Goal: Task Accomplishment & Management: Use online tool/utility

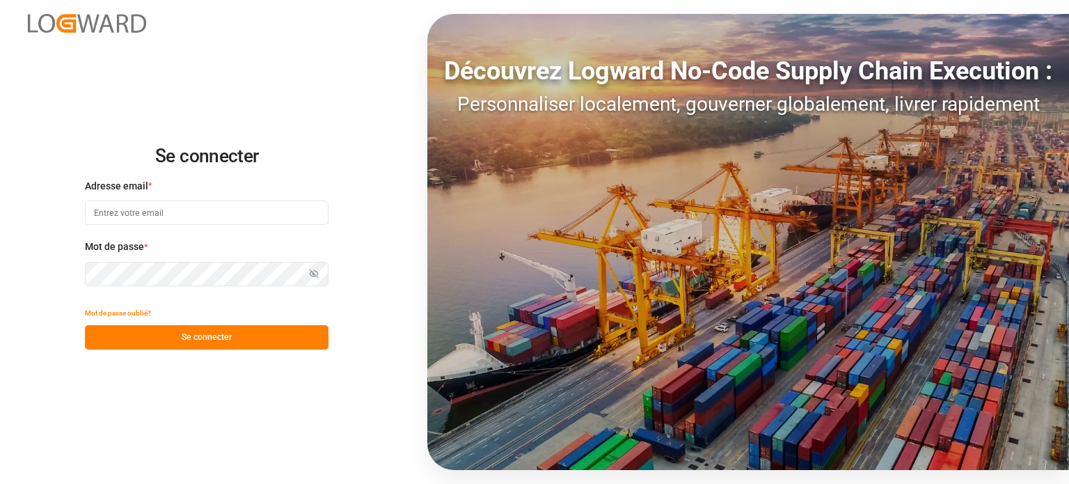
type input "[EMAIL_ADDRESS][DOMAIN_NAME]"
click at [216, 342] on font "Se connecter" at bounding box center [207, 337] width 50 height 13
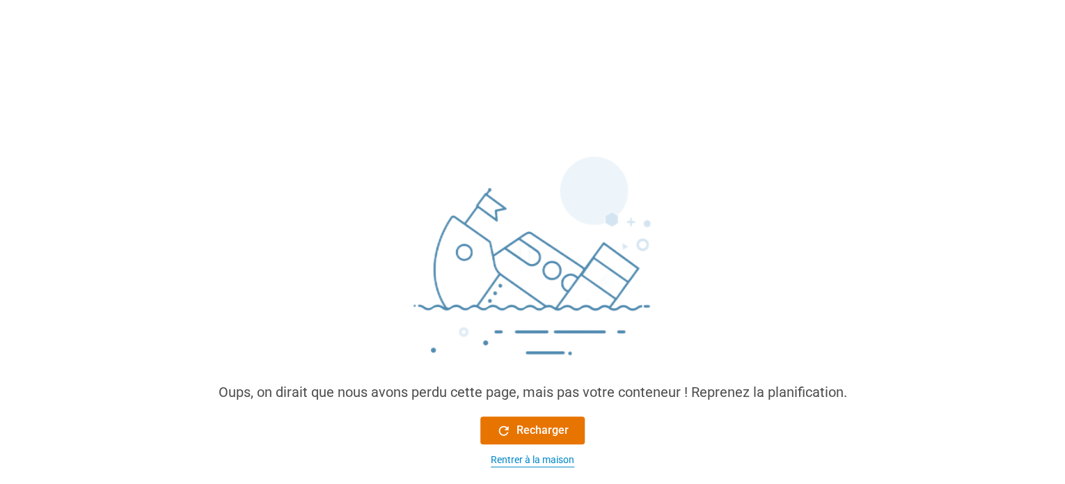
click at [521, 459] on font "Rentrer à la maison" at bounding box center [533, 459] width 84 height 11
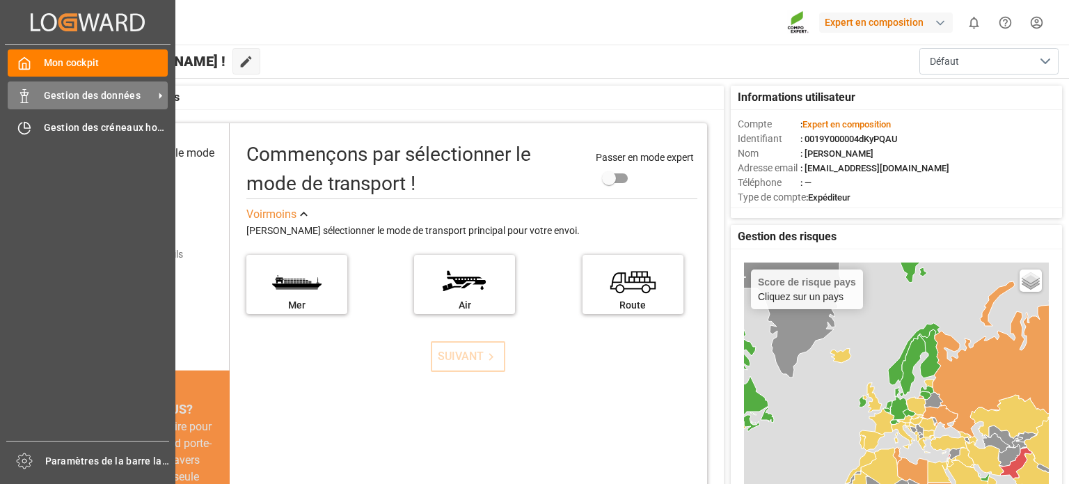
click at [44, 97] on font "Gestion des données" at bounding box center [92, 95] width 97 height 11
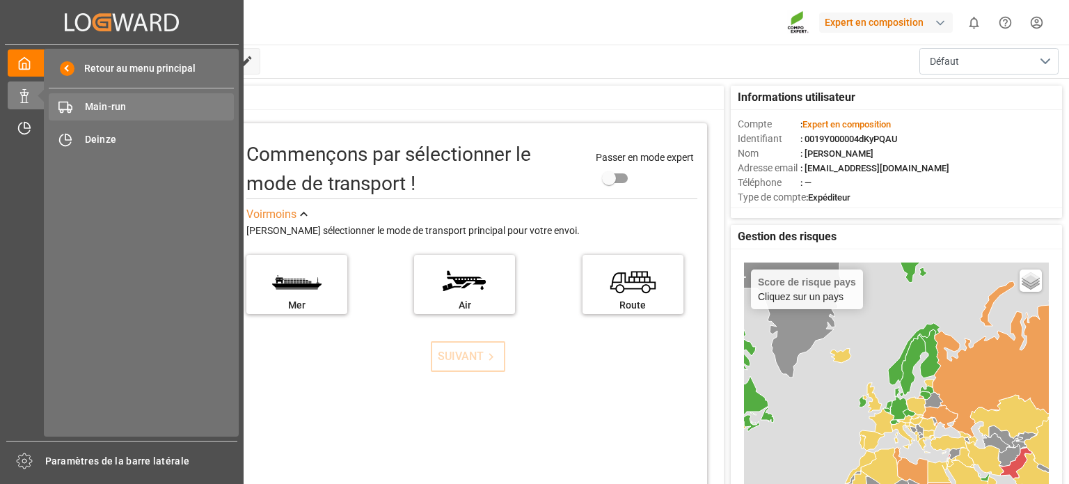
click at [122, 107] on span "Main-run" at bounding box center [160, 107] width 150 height 15
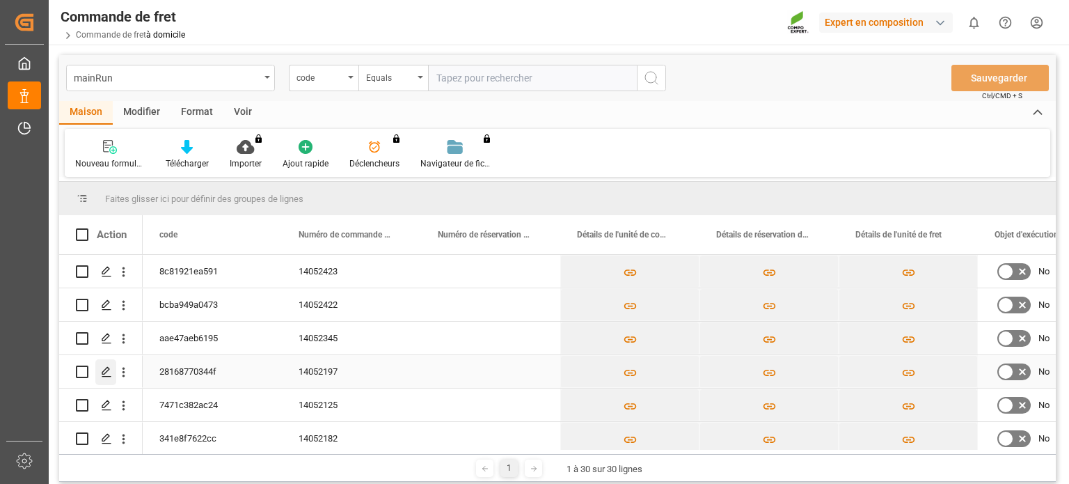
click at [110, 370] on icon "Appuyez sur ESPACE pour sélectionner cette ligne." at bounding box center [106, 371] width 11 height 11
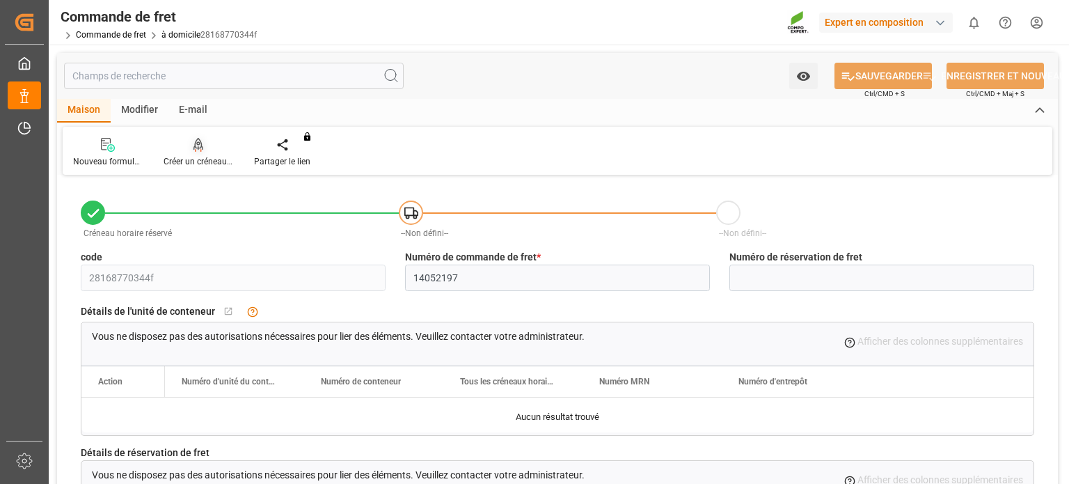
click at [195, 159] on font "Créer un créneau horaire" at bounding box center [210, 162] width 92 height 10
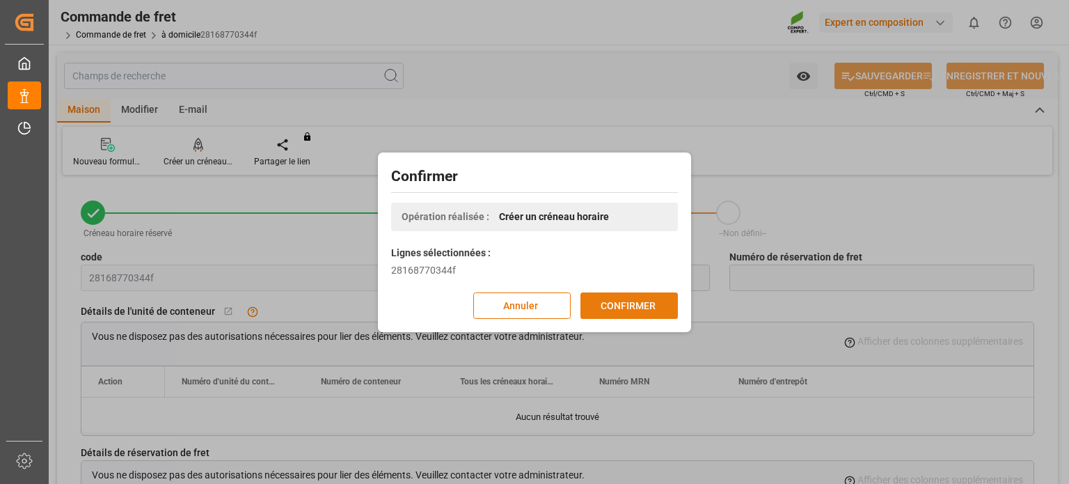
click at [648, 303] on font "CONFIRMER" at bounding box center [628, 304] width 55 height 11
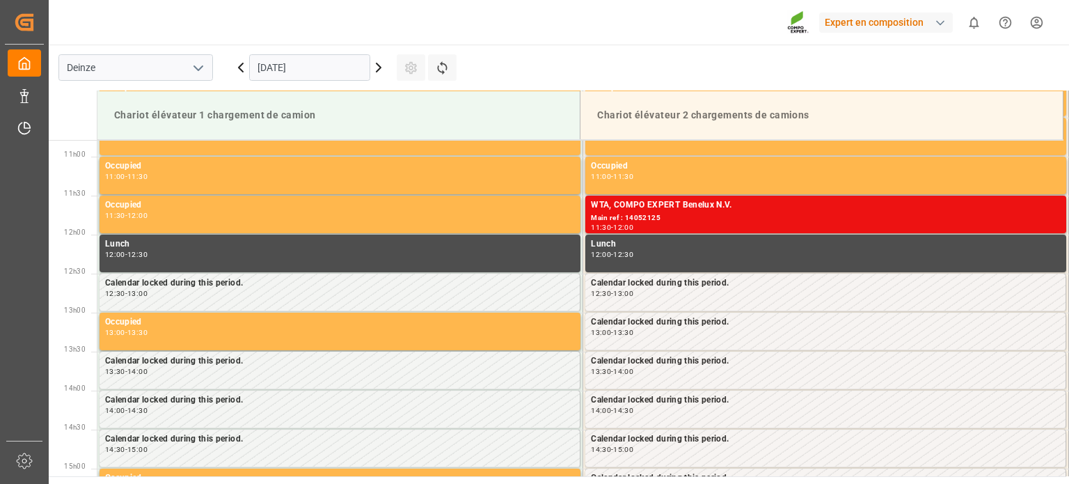
scroll to position [848, 0]
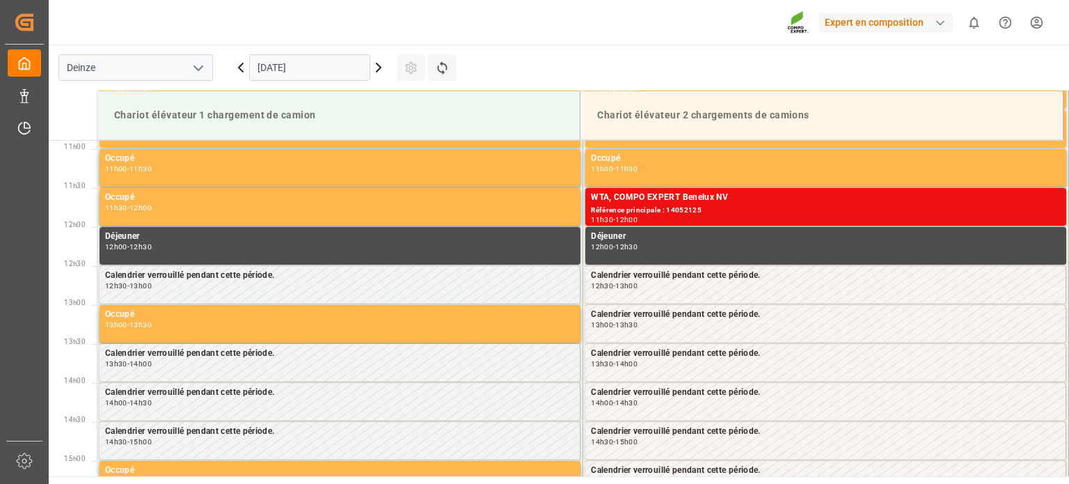
click at [374, 71] on icon at bounding box center [378, 67] width 17 height 17
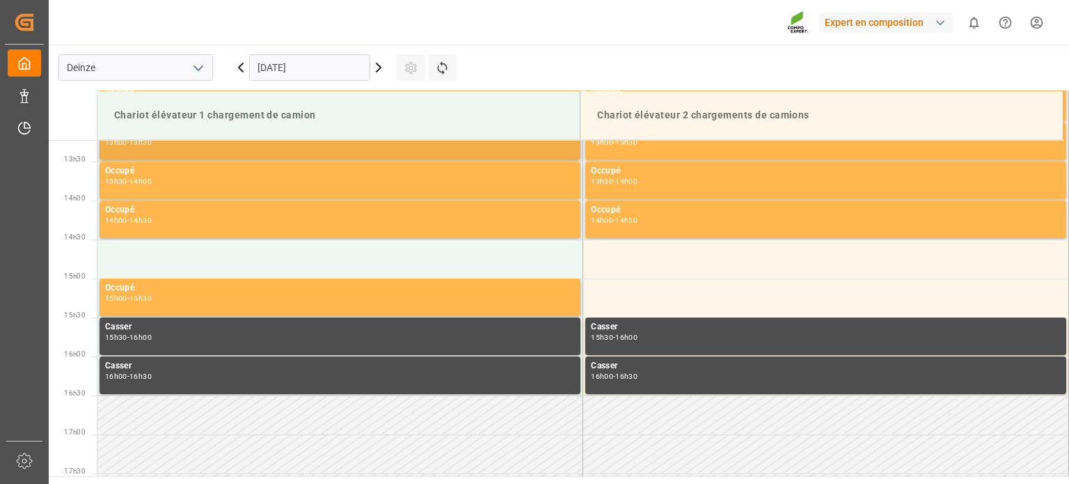
scroll to position [1057, 0]
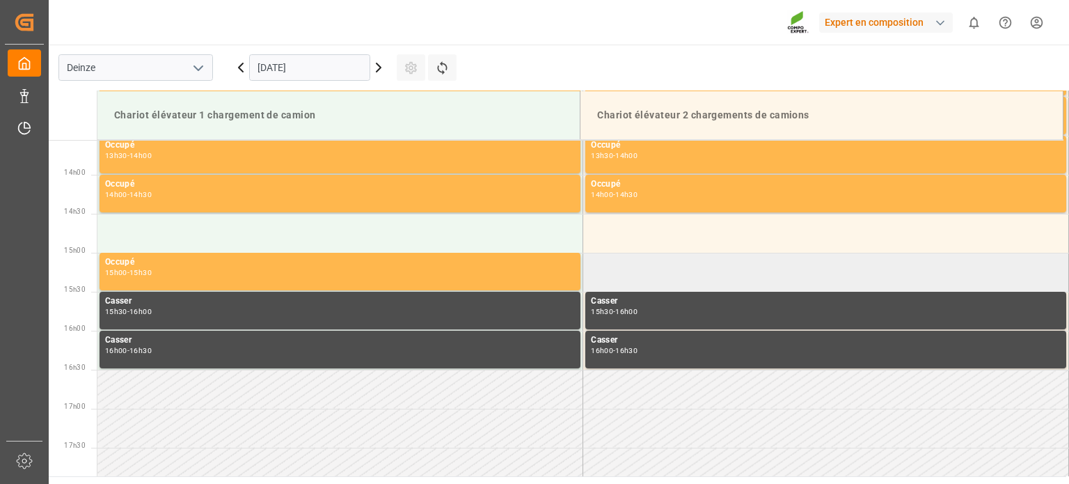
click at [650, 278] on td at bounding box center [826, 272] width 486 height 39
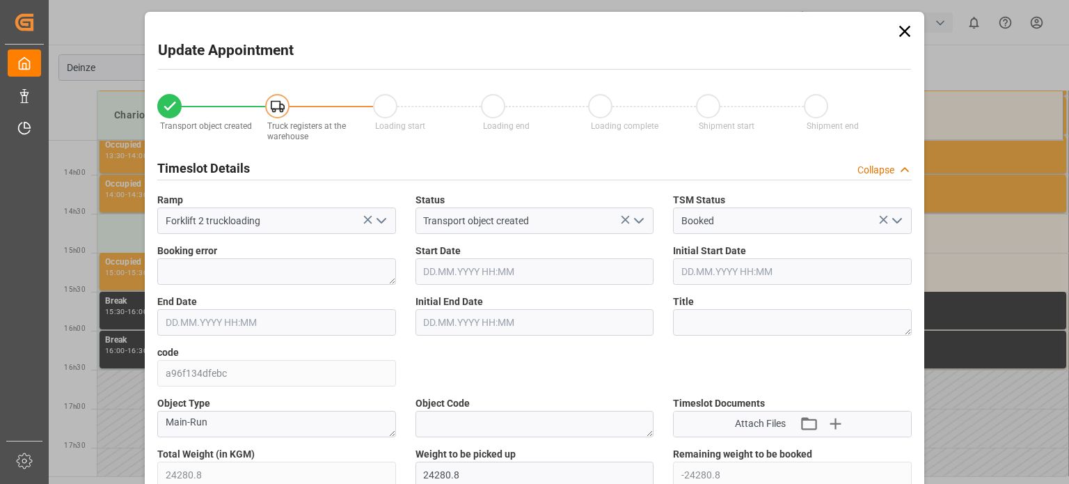
type input "17.09.2025 15:00"
type input "17.09.2025 15:30"
type input "10.09.2025 13:22"
type input "16.09.2025 09:52"
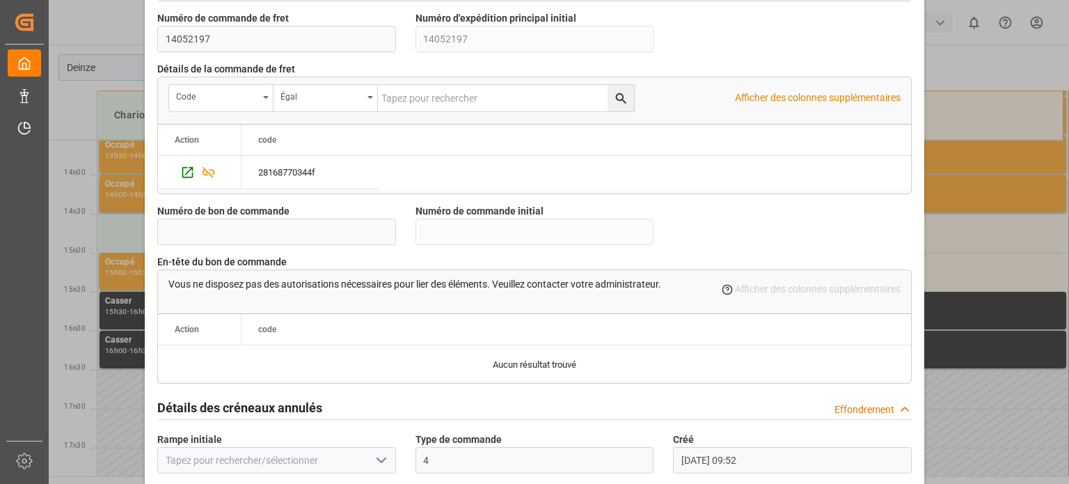
scroll to position [1347, 0]
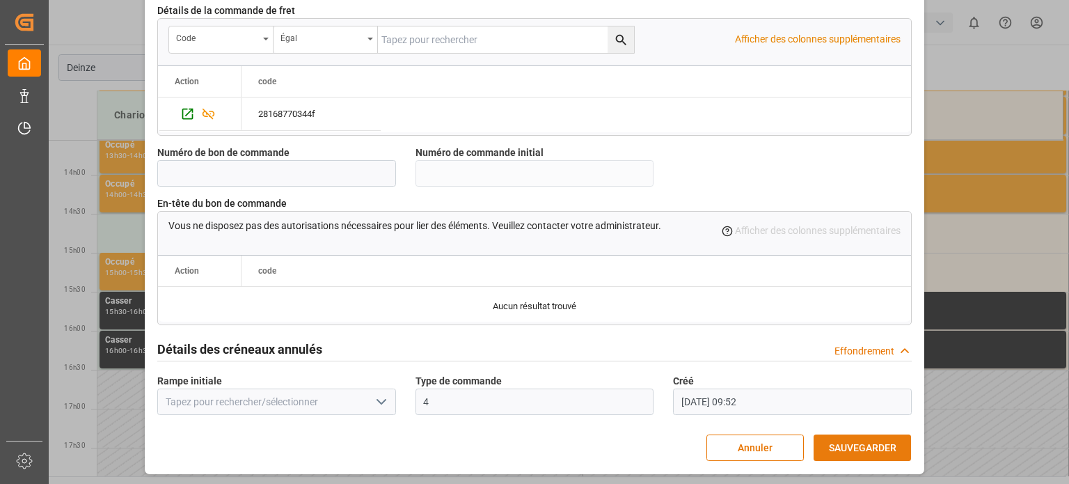
click at [841, 442] on font "SAUVEGARDER" at bounding box center [863, 447] width 68 height 11
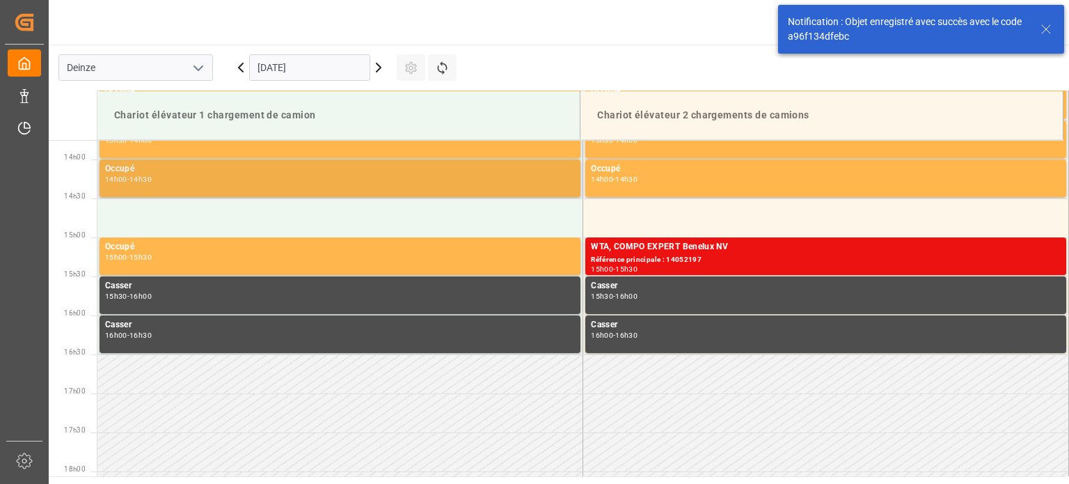
scroll to position [1082, 0]
